Goal: Task Accomplishment & Management: Use online tool/utility

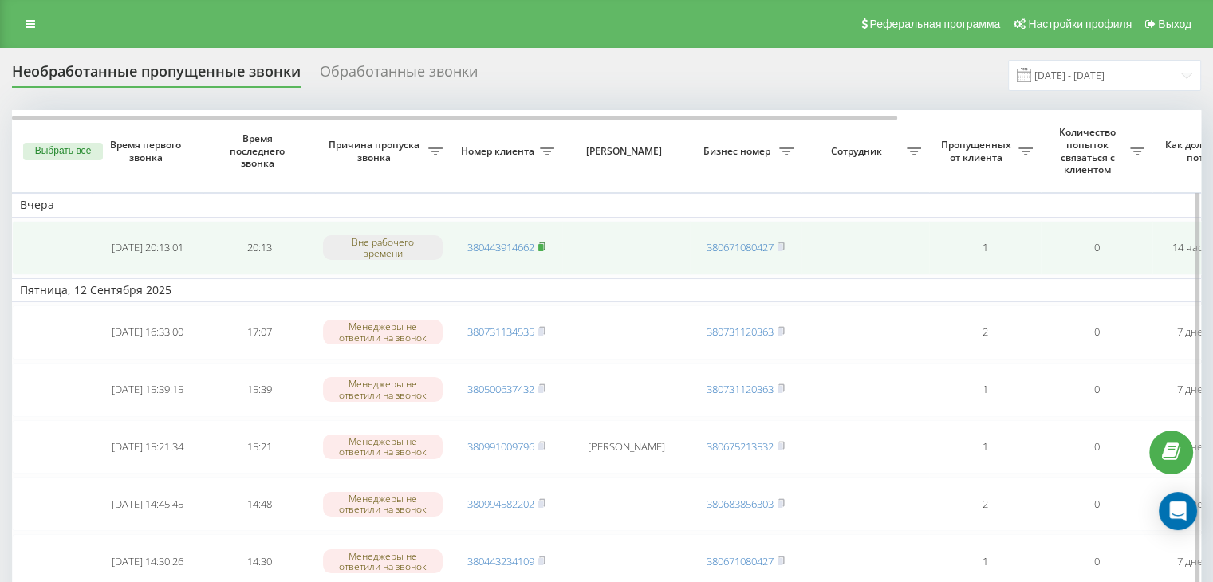
click at [545, 246] on icon at bounding box center [542, 245] width 6 height 7
click at [541, 242] on icon at bounding box center [542, 245] width 6 height 7
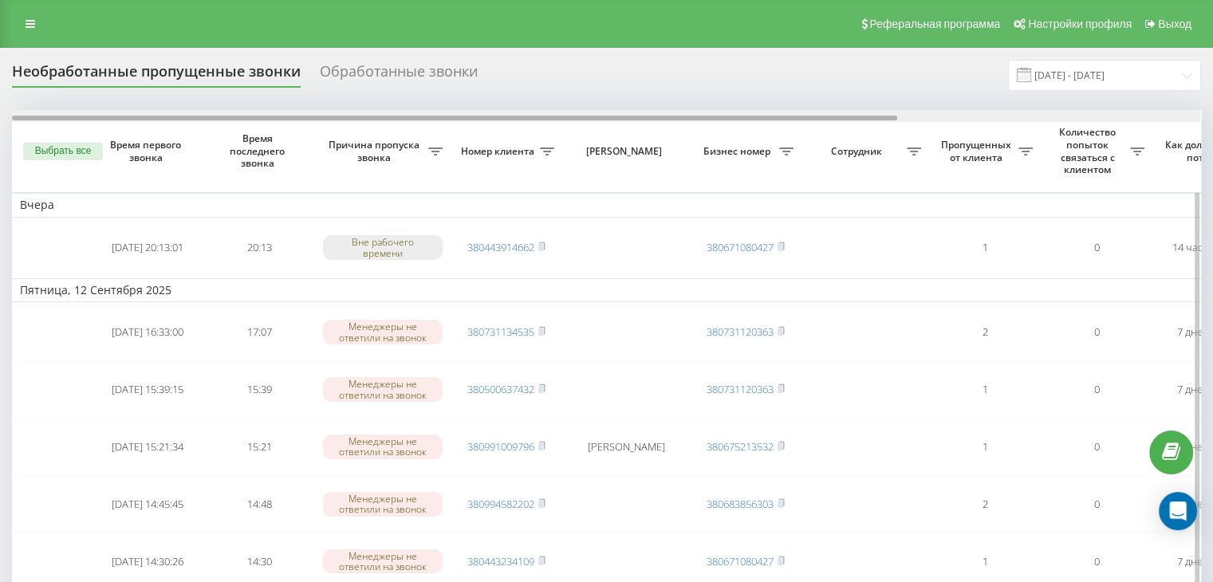
scroll to position [0, 405]
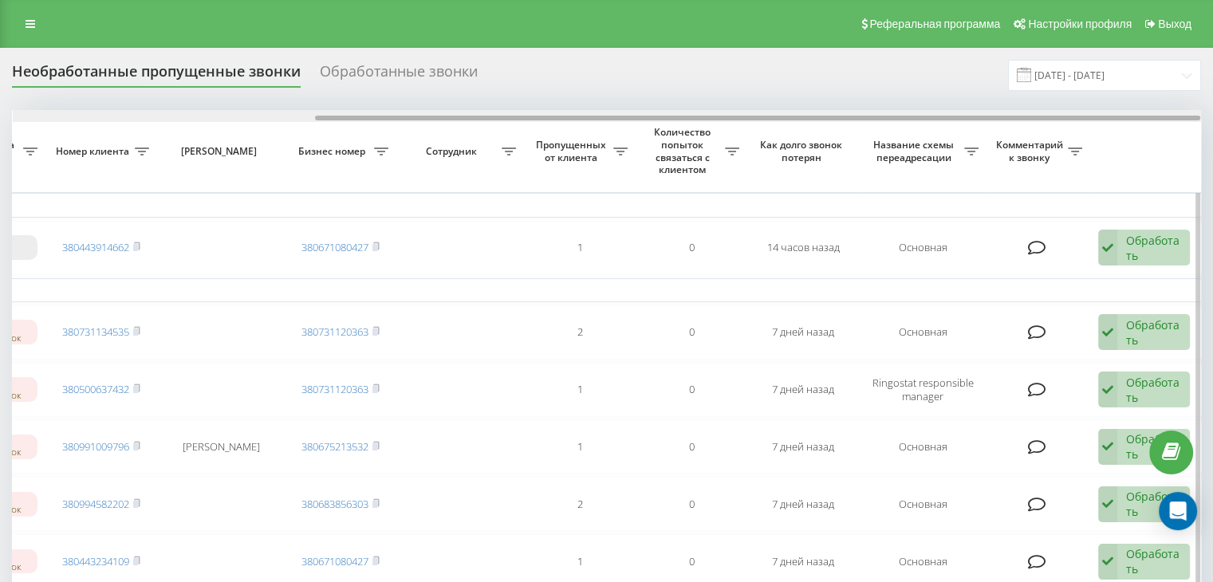
drag, startPoint x: 689, startPoint y: 114, endPoint x: 1010, endPoint y: 120, distance: 321.4
click at [1001, 120] on div at bounding box center [607, 116] width 1188 height 12
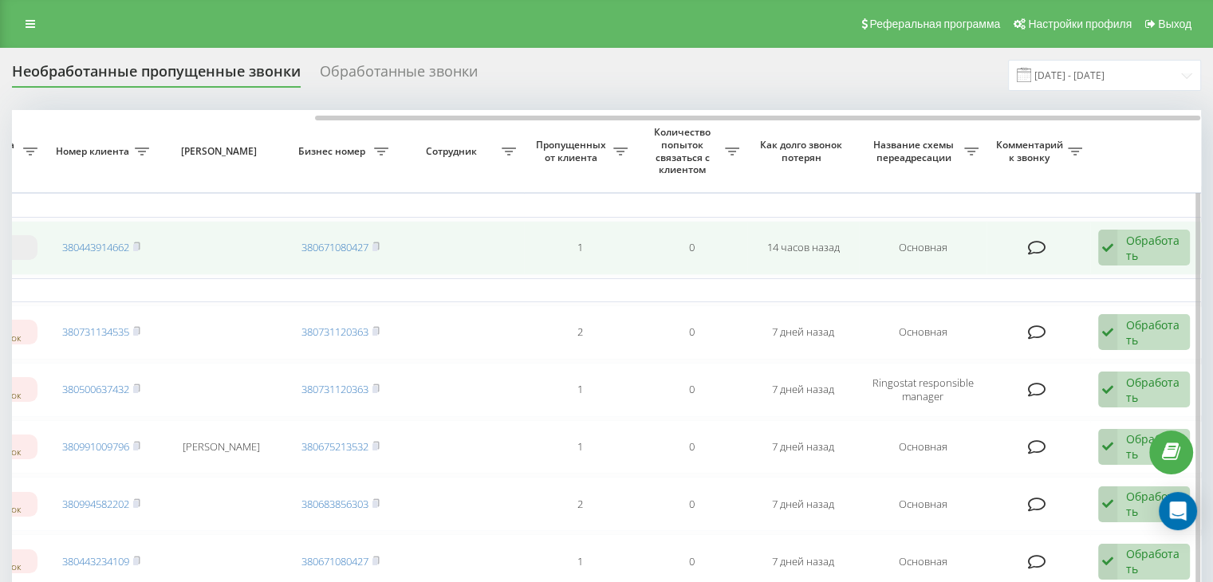
click at [1148, 252] on div "Обработать" at bounding box center [1153, 248] width 55 height 30
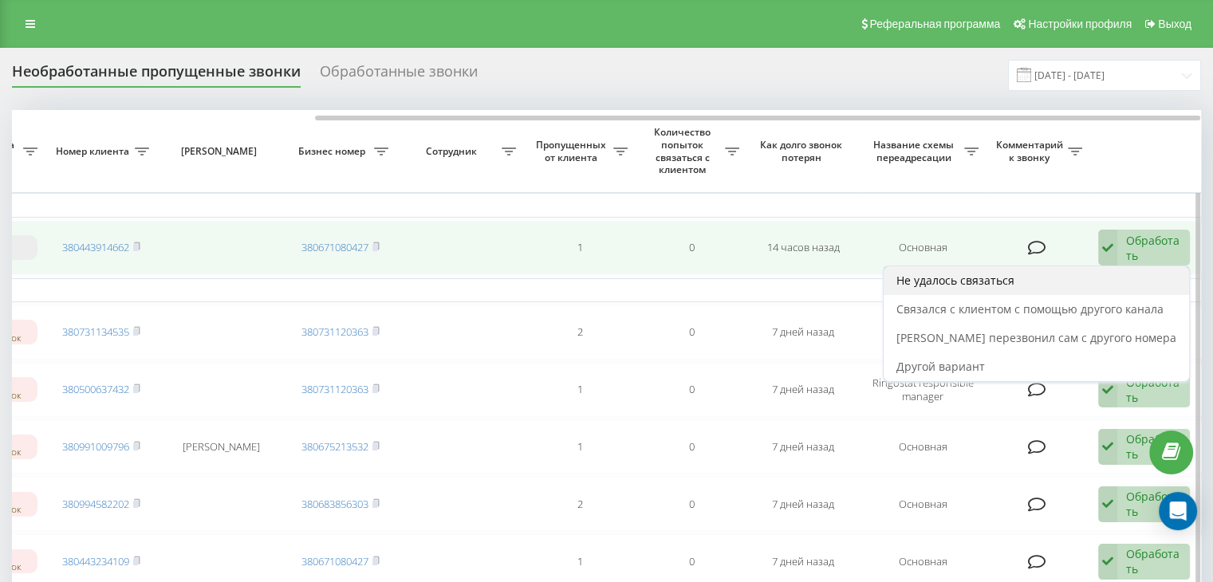
click at [1090, 281] on div "Не удалось связаться" at bounding box center [1035, 280] width 305 height 29
